Goal: Task Accomplishment & Management: Manage account settings

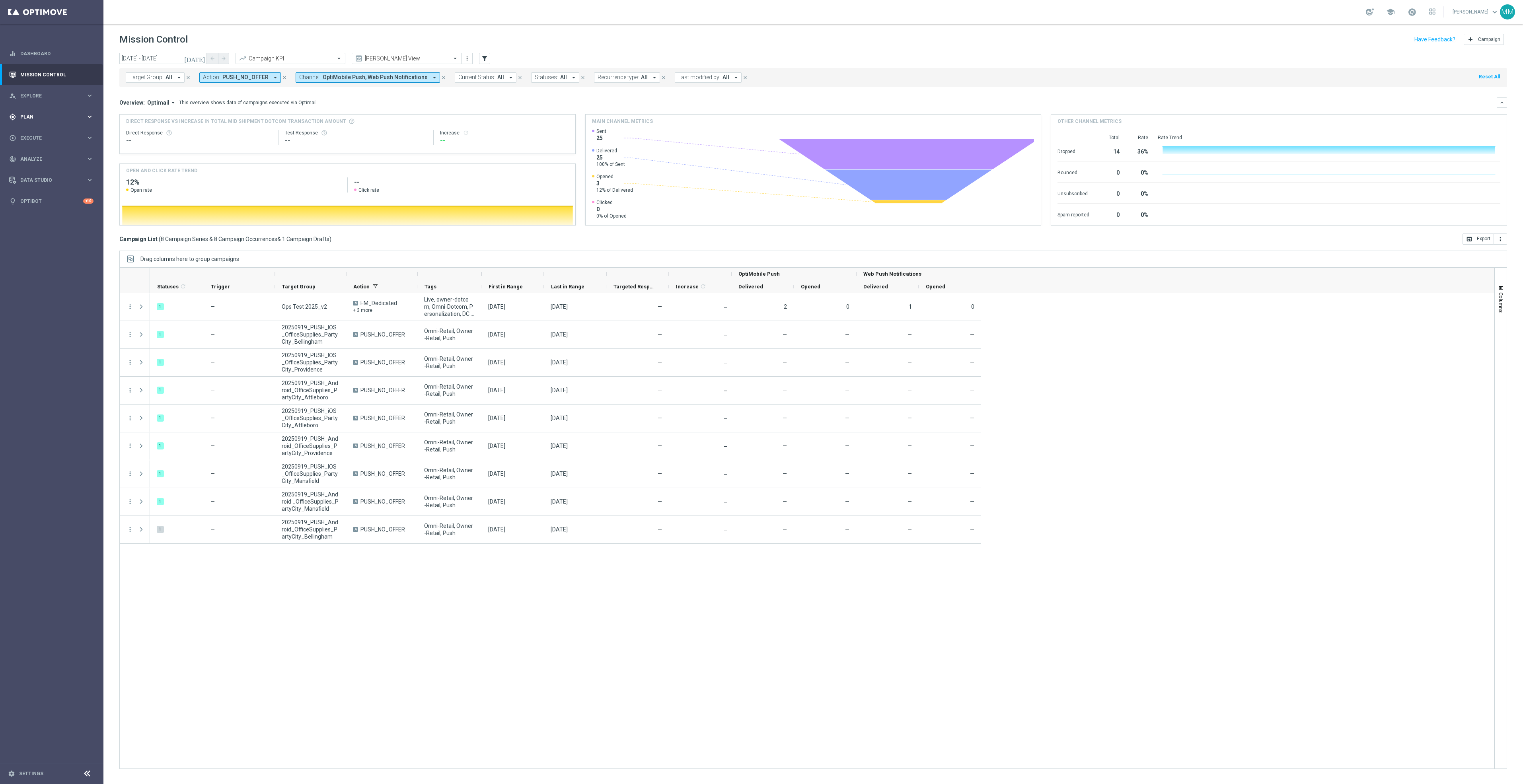
click at [54, 121] on div "gps_fixed Plan keyboard_arrow_right" at bounding box center [51, 117] width 103 height 21
click at [54, 156] on span "Templates" at bounding box center [50, 157] width 57 height 5
click at [45, 133] on link "Target Groups" at bounding box center [51, 133] width 62 height 6
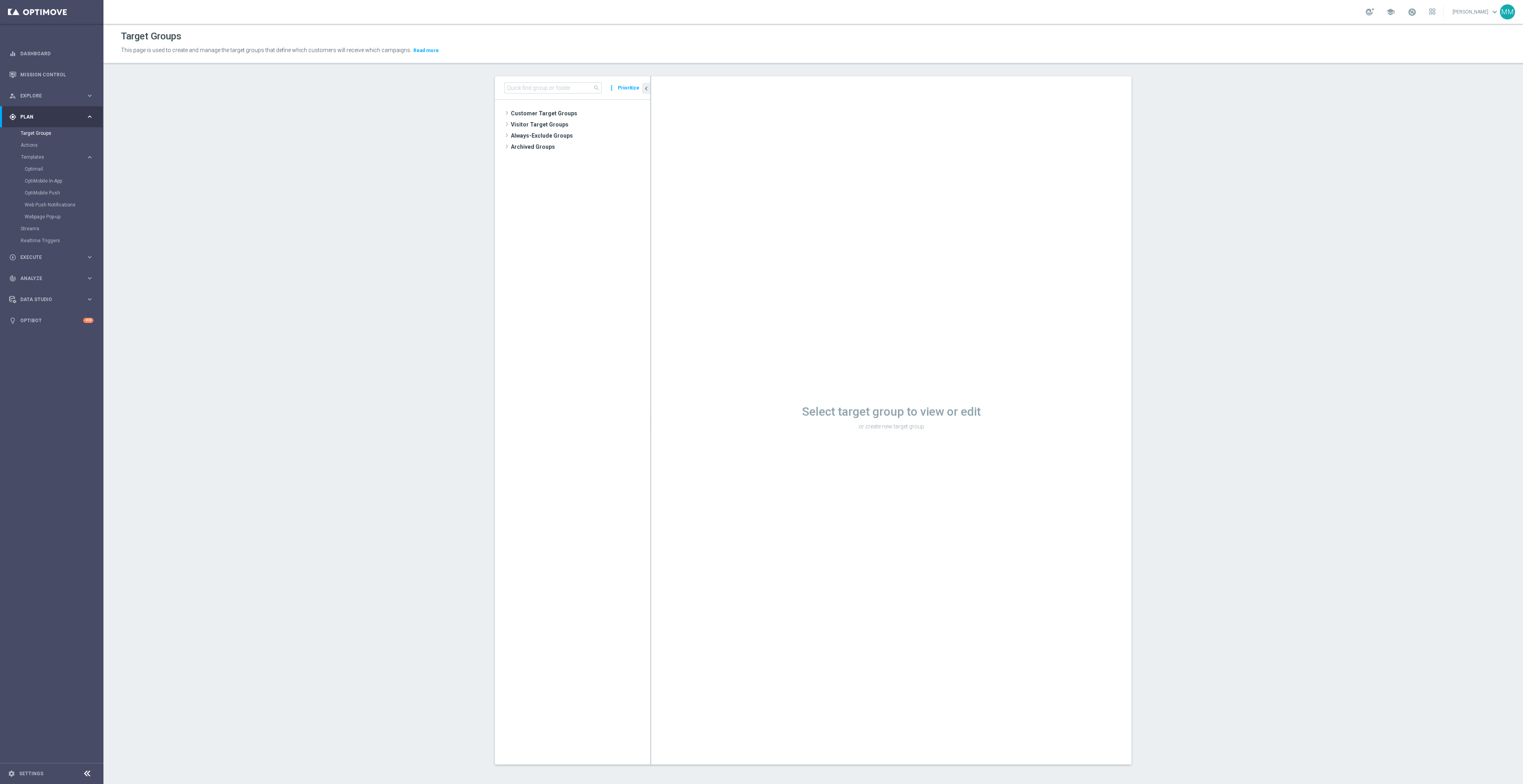
click at [526, 82] on div "search more_vert Prioritize" at bounding box center [573, 88] width 155 height 23
click at [542, 91] on input at bounding box center [553, 88] width 97 height 11
type input "20250922"
click at [570, 184] on div "insert_drive_file 20250922_PUSH_Android_L1_Print" at bounding box center [583, 180] width 97 height 11
